Goal: Task Accomplishment & Management: Manage account settings

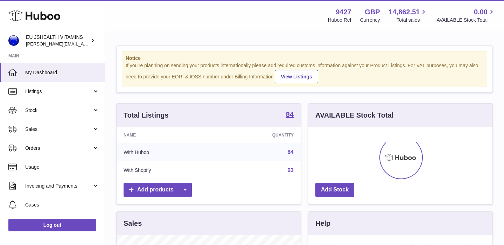
scroll to position [109, 184]
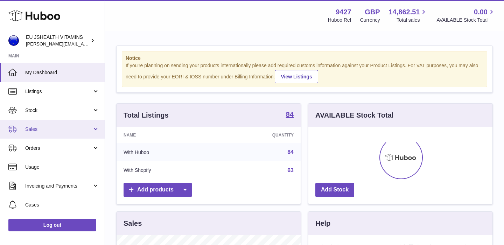
click at [30, 126] on span "Sales" at bounding box center [58, 129] width 67 height 7
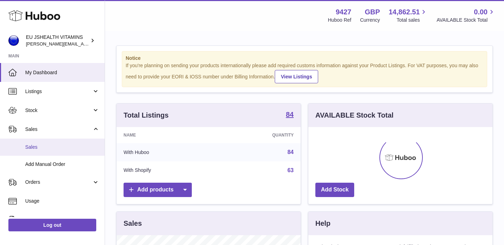
click at [37, 144] on span "Sales" at bounding box center [62, 147] width 74 height 7
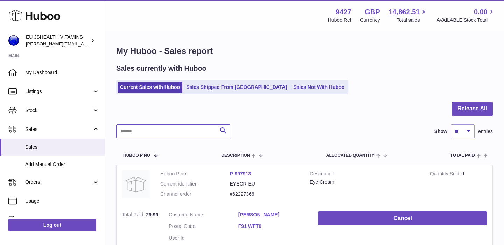
click at [162, 128] on input "text" at bounding box center [173, 131] width 114 height 14
paste input "*********"
type input "*********"
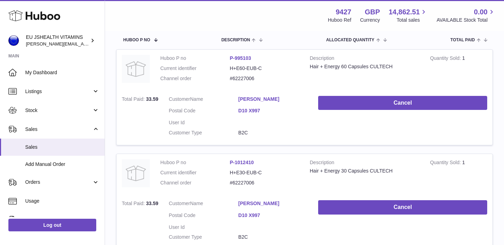
scroll to position [123, 0]
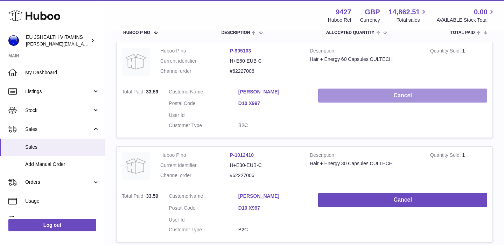
click at [361, 99] on button "Cancel" at bounding box center [402, 95] width 169 height 14
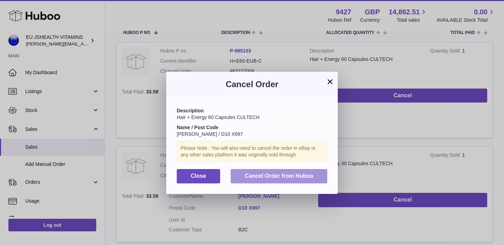
click at [275, 176] on span "Cancel Order from Huboo" at bounding box center [278, 176] width 69 height 6
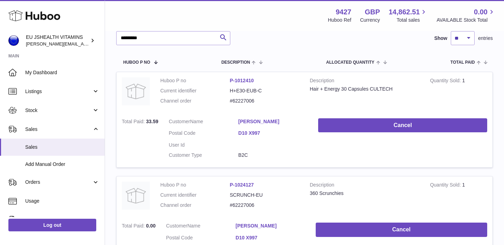
scroll to position [90, 0]
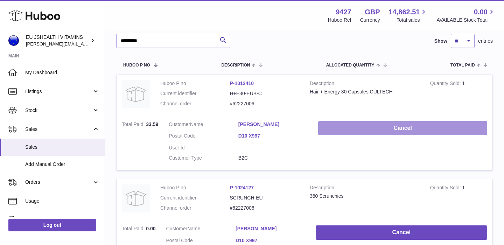
click at [398, 130] on button "Cancel" at bounding box center [402, 128] width 169 height 14
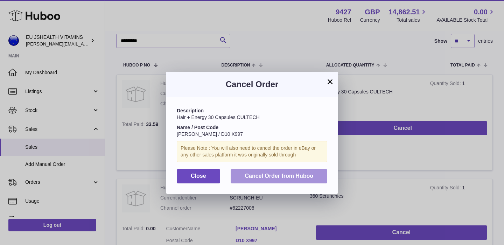
click at [297, 179] on span "Cancel Order from Huboo" at bounding box center [278, 176] width 69 height 6
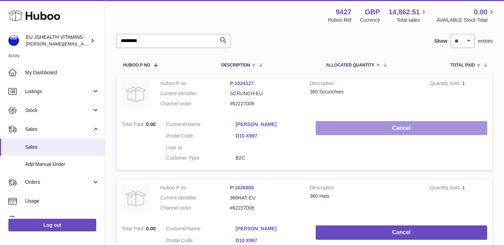
click at [399, 124] on button "Cancel" at bounding box center [400, 128] width 171 height 14
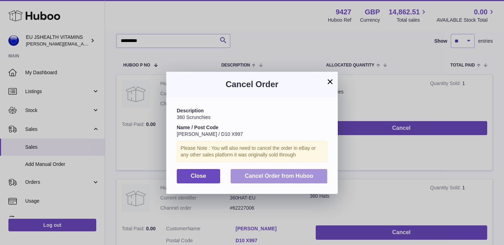
click at [312, 171] on button "Cancel Order from Huboo" at bounding box center [278, 176] width 97 height 14
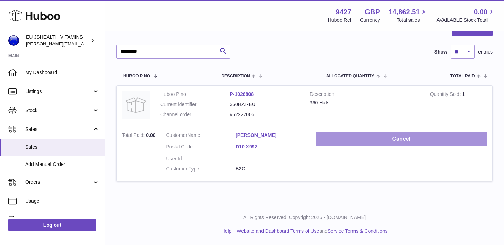
scroll to position [79, 0]
click at [396, 134] on button "Cancel" at bounding box center [400, 139] width 171 height 14
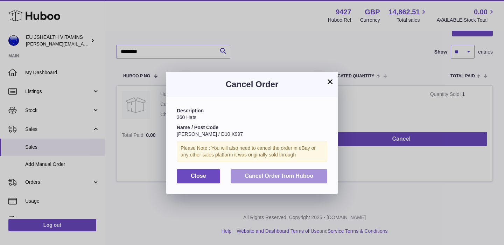
click at [305, 178] on span "Cancel Order from Huboo" at bounding box center [278, 176] width 69 height 6
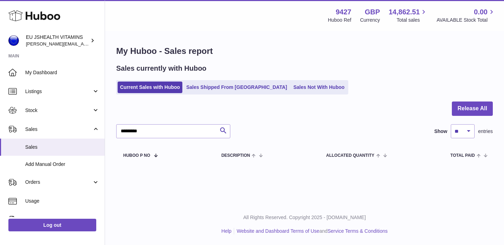
scroll to position [0, 0]
click at [151, 128] on input "*********" at bounding box center [173, 131] width 114 height 14
